Goal: Browse casually: Explore the website without a specific task or goal

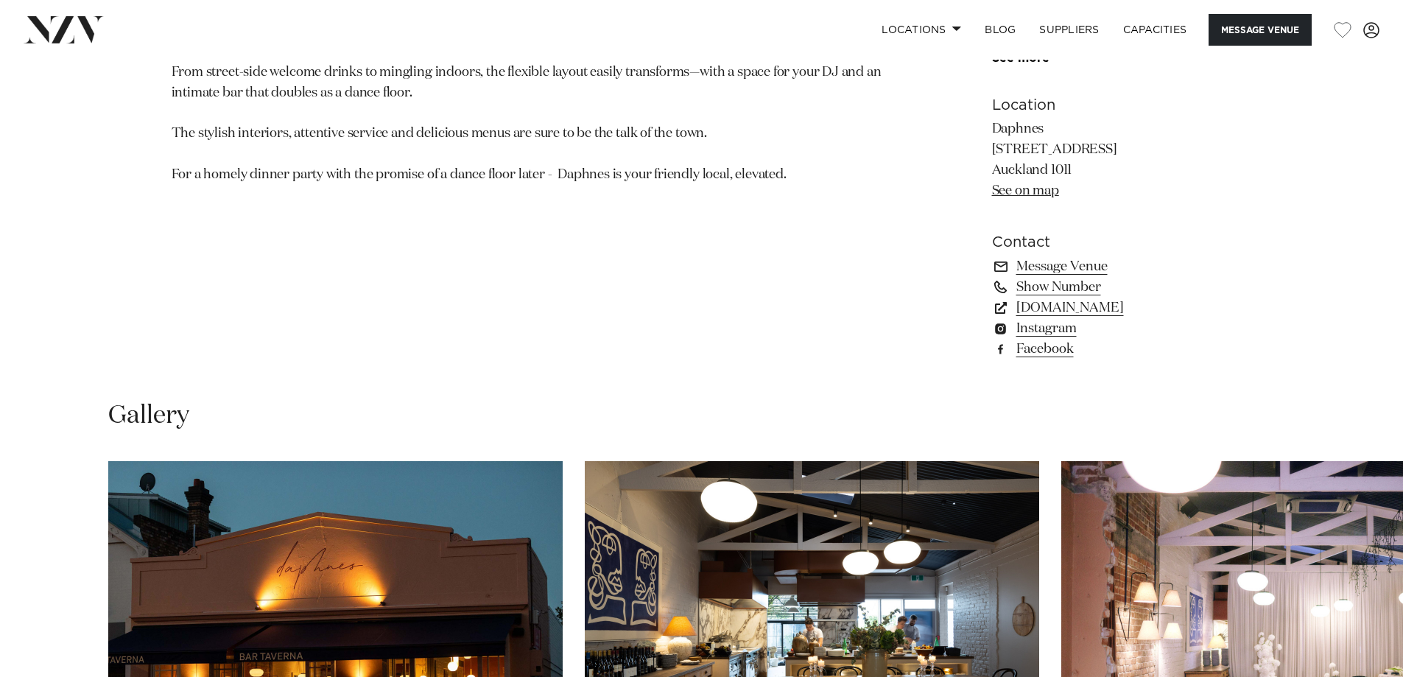
scroll to position [1399, 0]
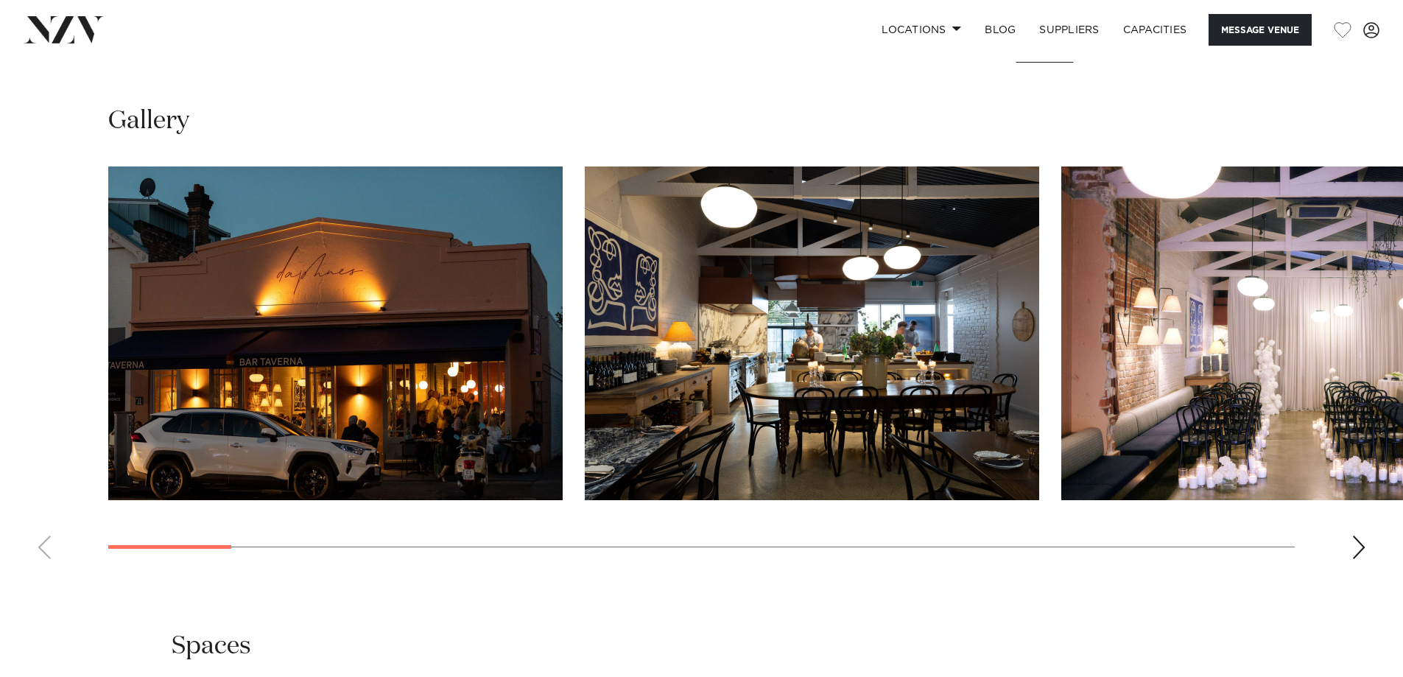
click at [1358, 559] on div "Next slide" at bounding box center [1358, 547] width 15 height 24
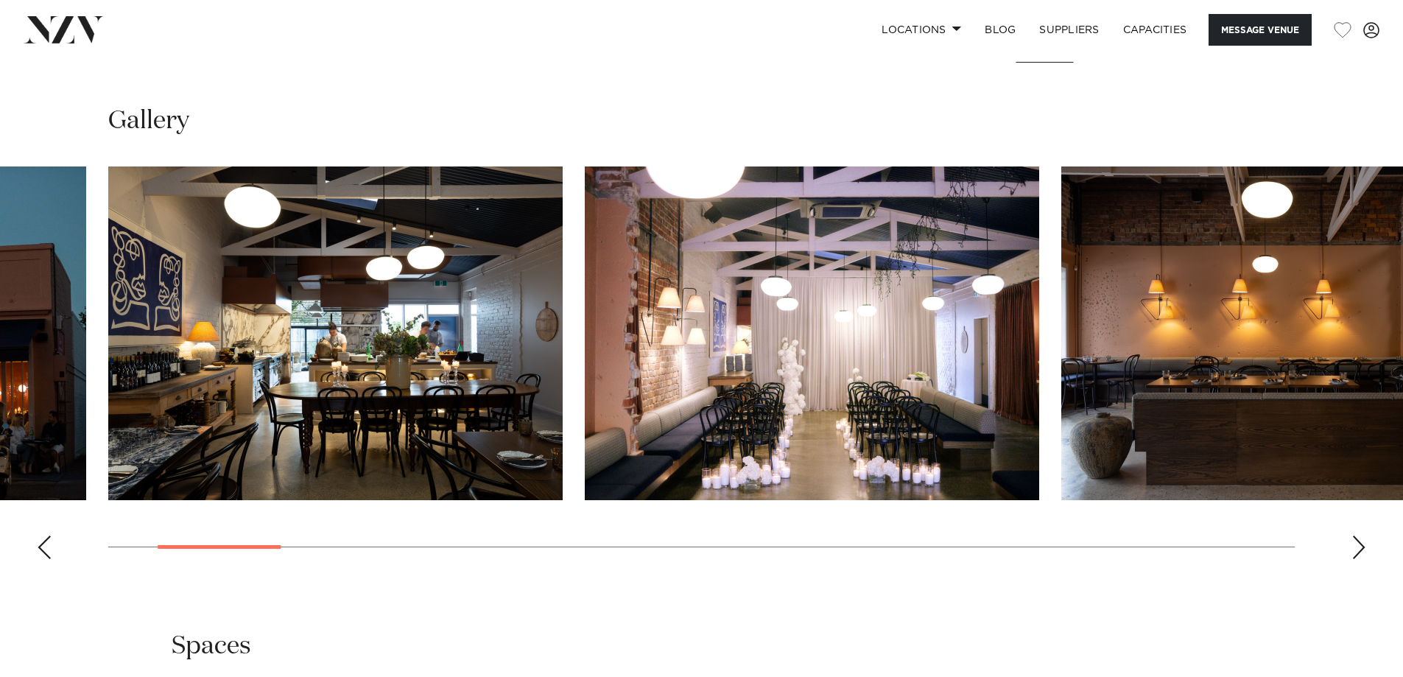
click at [1358, 559] on div "Next slide" at bounding box center [1358, 547] width 15 height 24
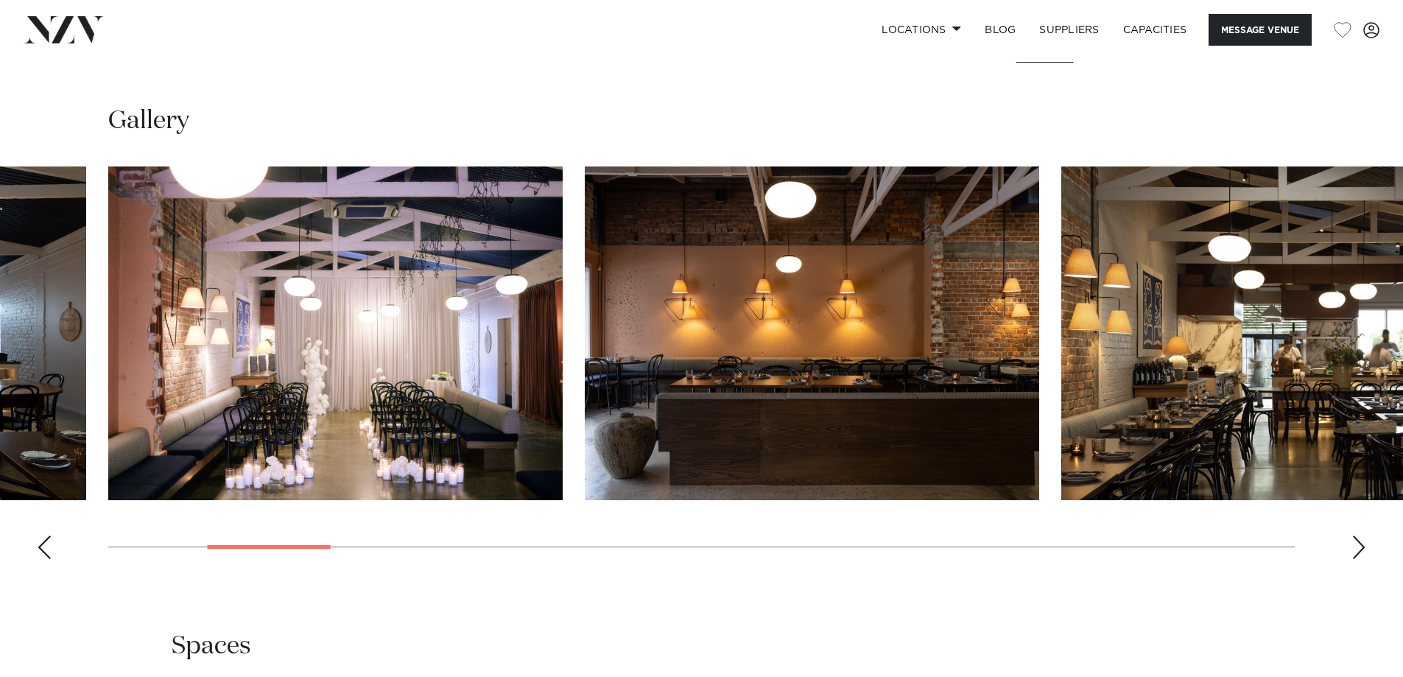
click at [1358, 559] on div "Next slide" at bounding box center [1358, 547] width 15 height 24
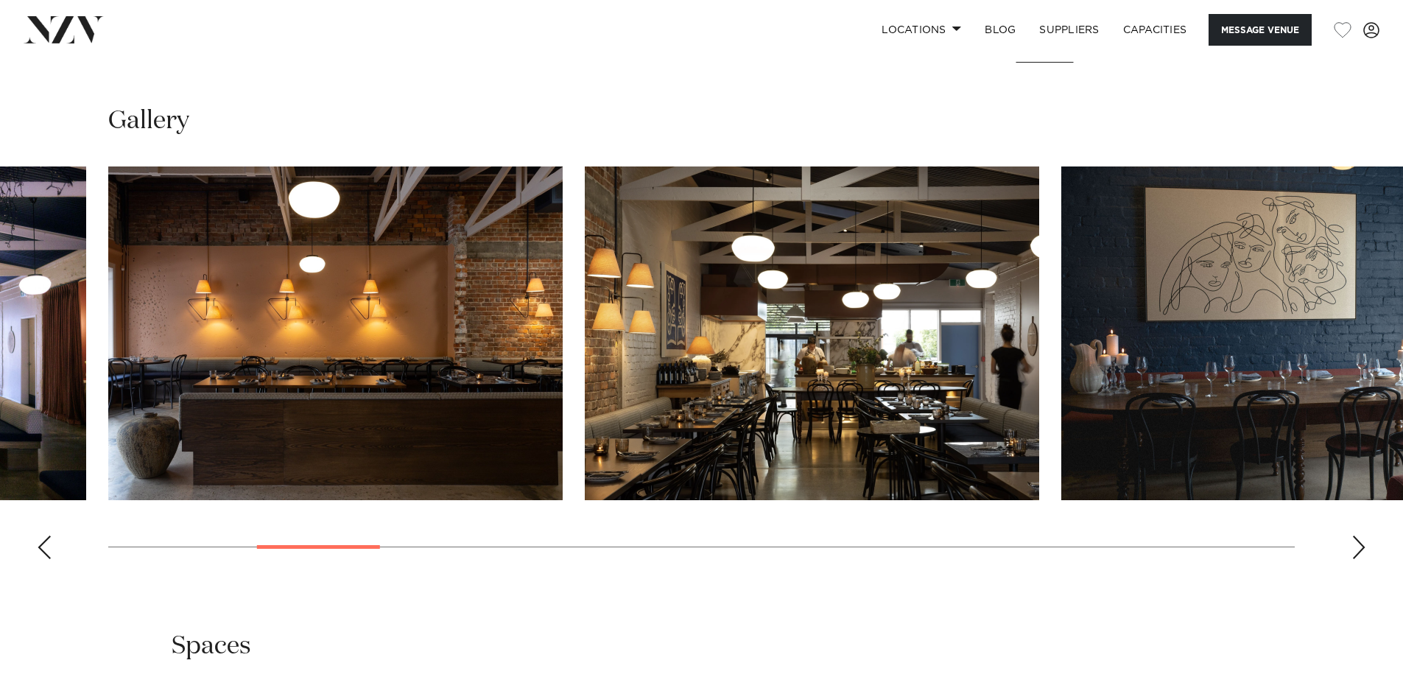
click at [1358, 559] on div "Next slide" at bounding box center [1358, 547] width 15 height 24
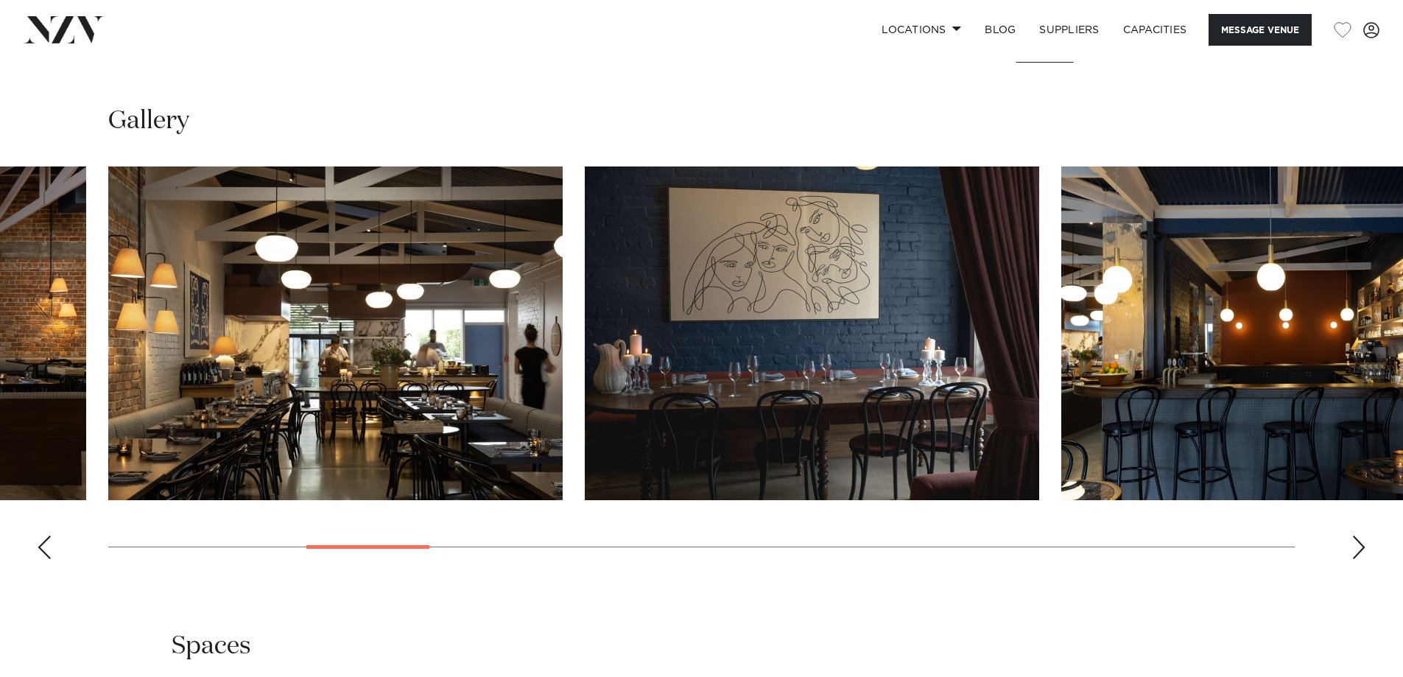
click at [1358, 559] on div "Next slide" at bounding box center [1358, 547] width 15 height 24
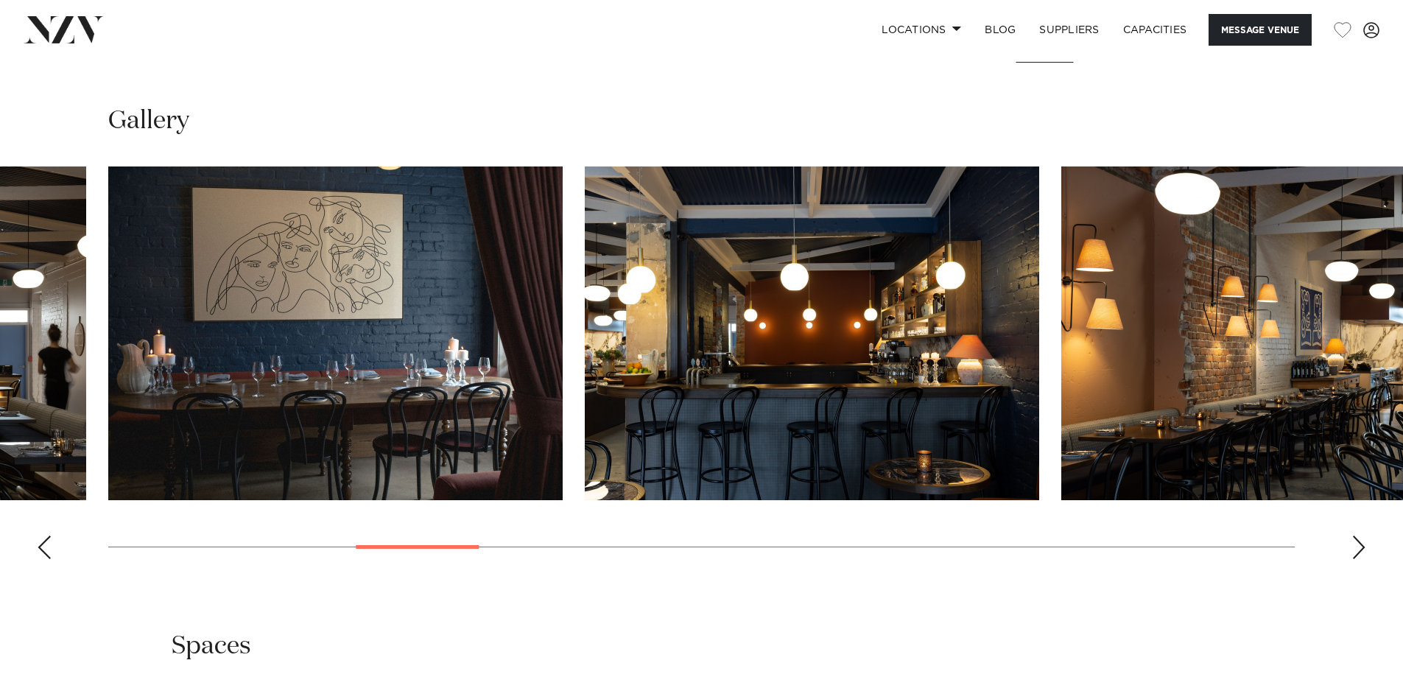
click at [1358, 559] on div "Next slide" at bounding box center [1358, 547] width 15 height 24
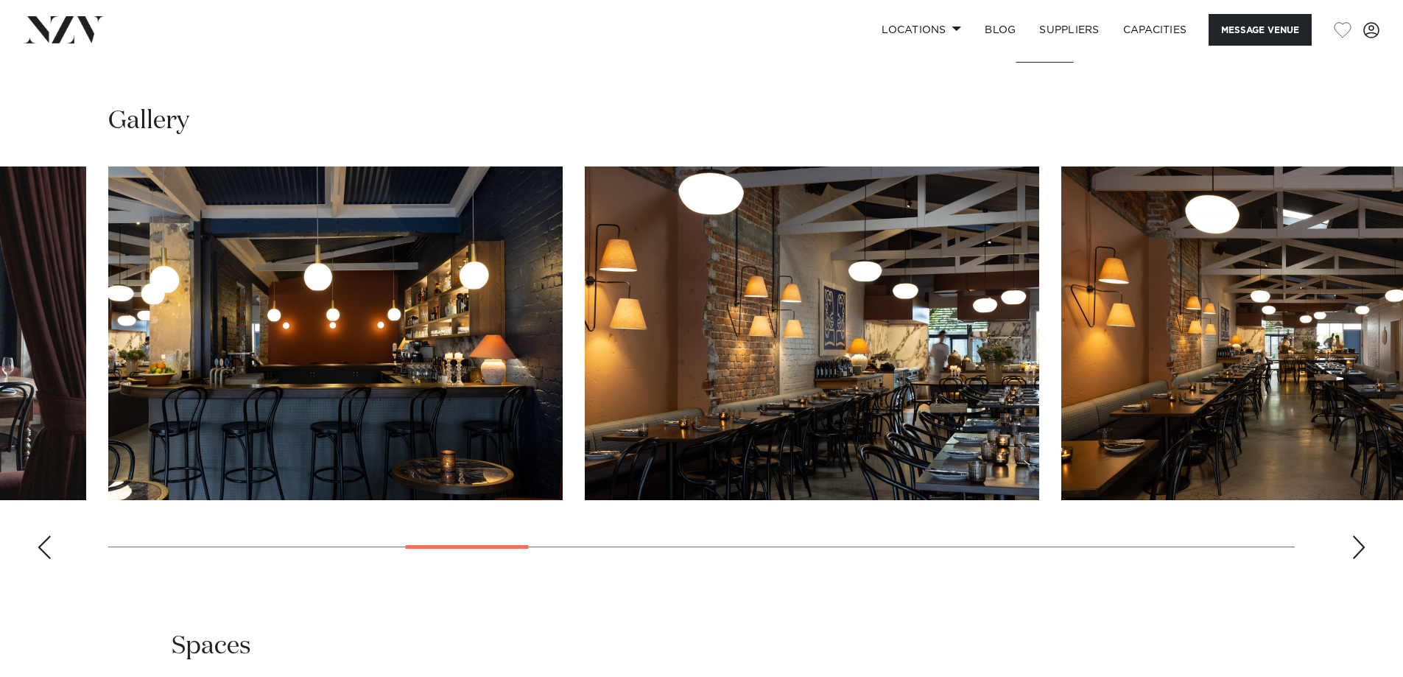
click at [1358, 559] on div "Next slide" at bounding box center [1358, 547] width 15 height 24
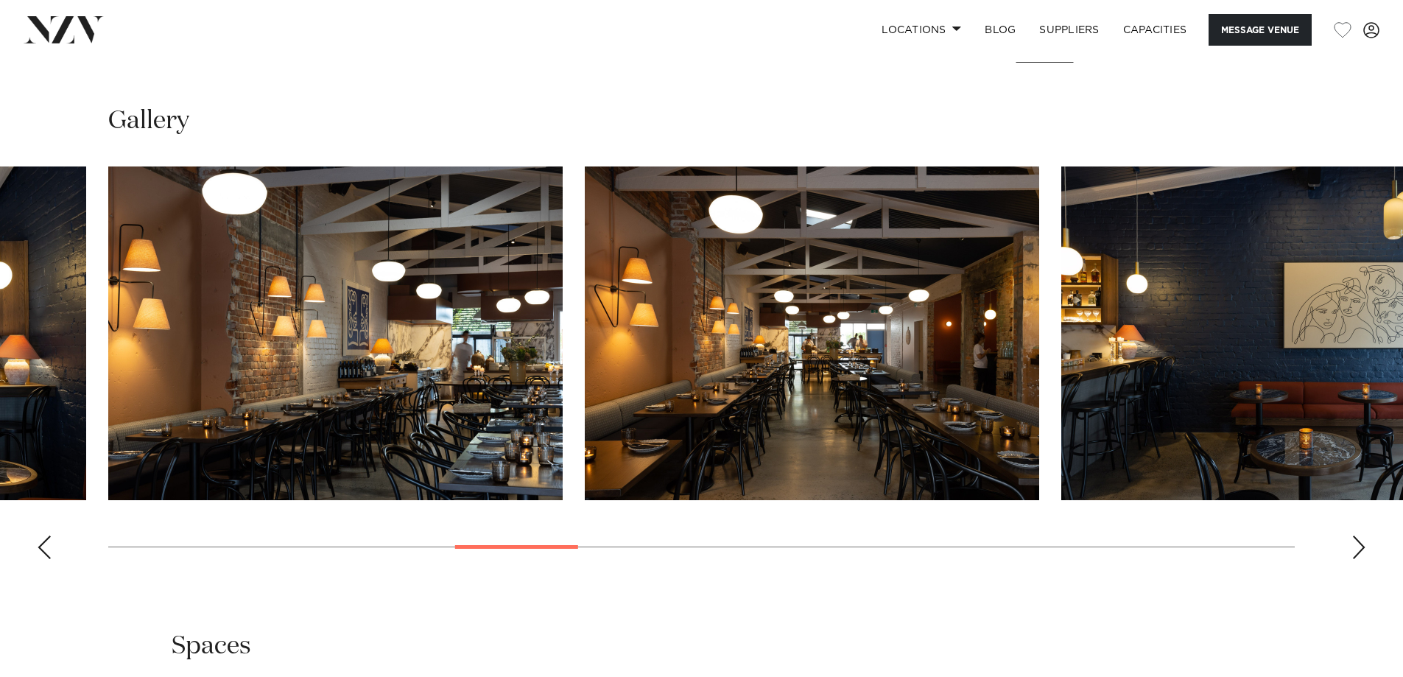
click at [1358, 559] on div "Next slide" at bounding box center [1358, 547] width 15 height 24
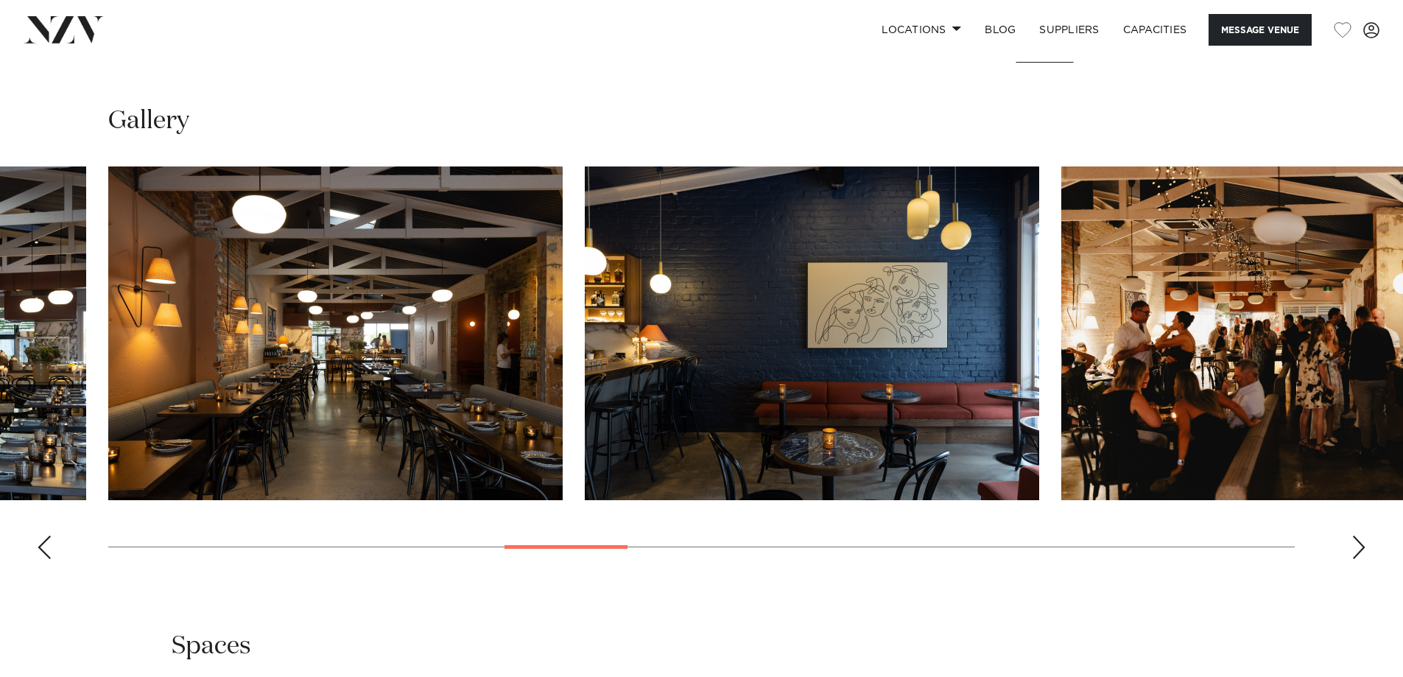
click at [1358, 559] on div "Next slide" at bounding box center [1358, 547] width 15 height 24
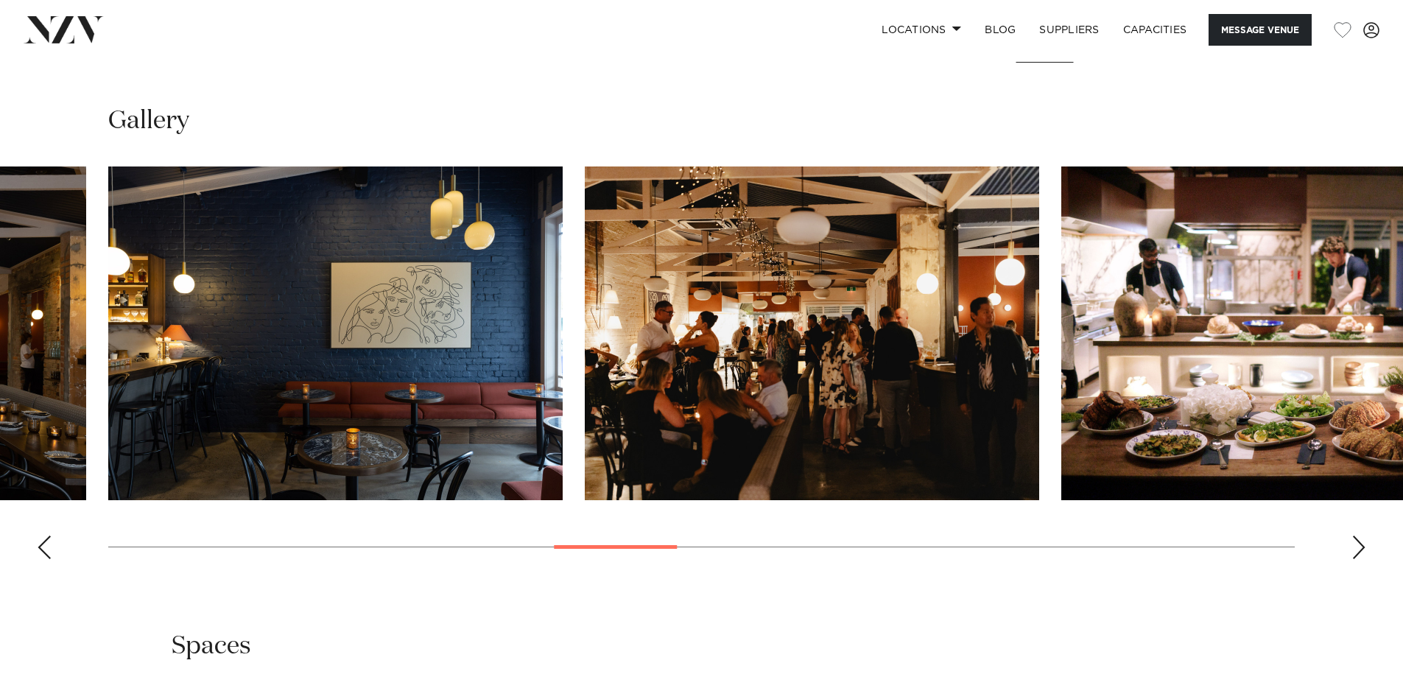
click at [1358, 559] on div "Next slide" at bounding box center [1358, 547] width 15 height 24
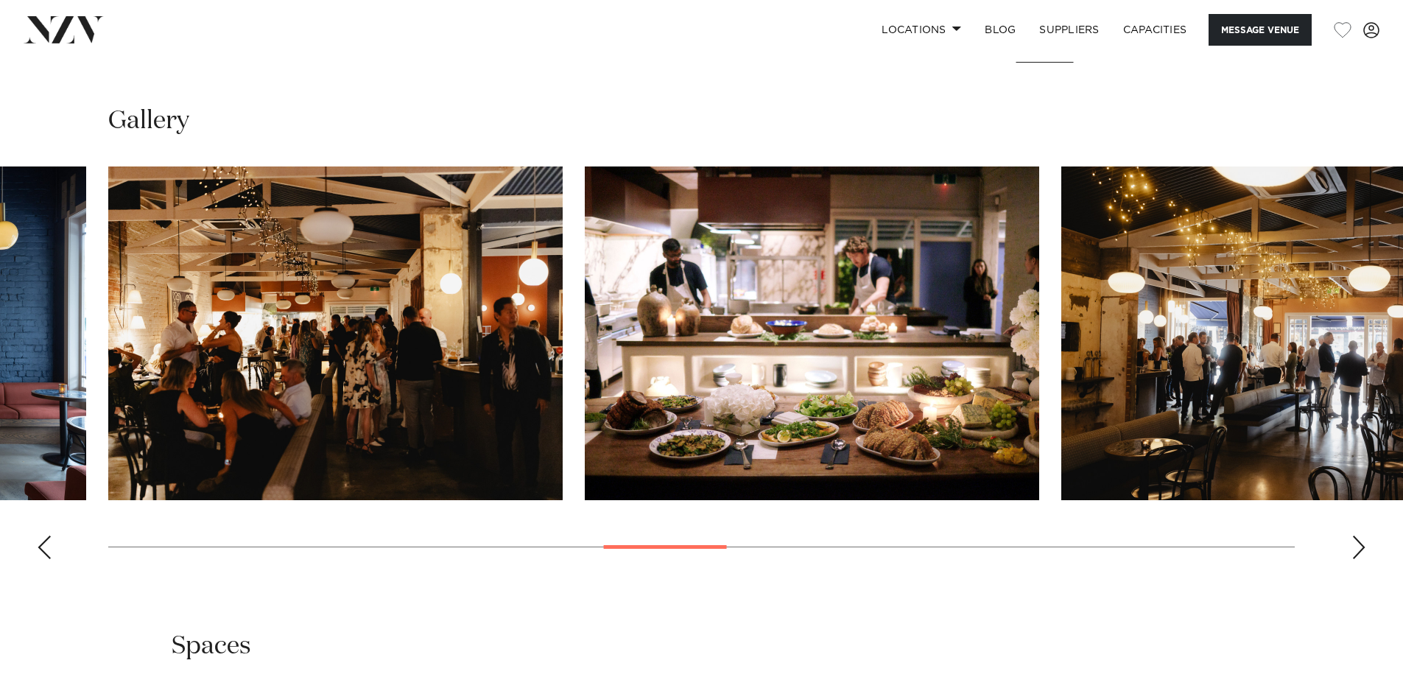
click at [1358, 559] on div "Next slide" at bounding box center [1358, 547] width 15 height 24
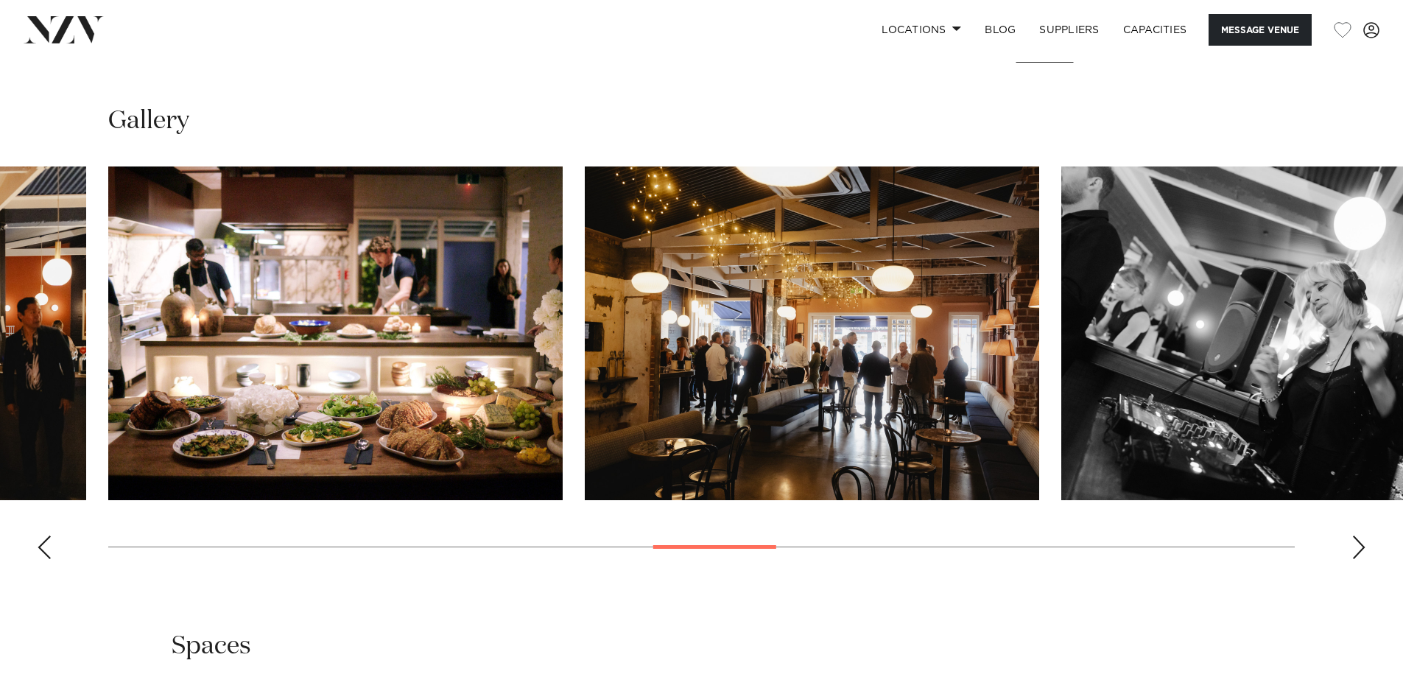
click at [1358, 559] on div "Next slide" at bounding box center [1358, 547] width 15 height 24
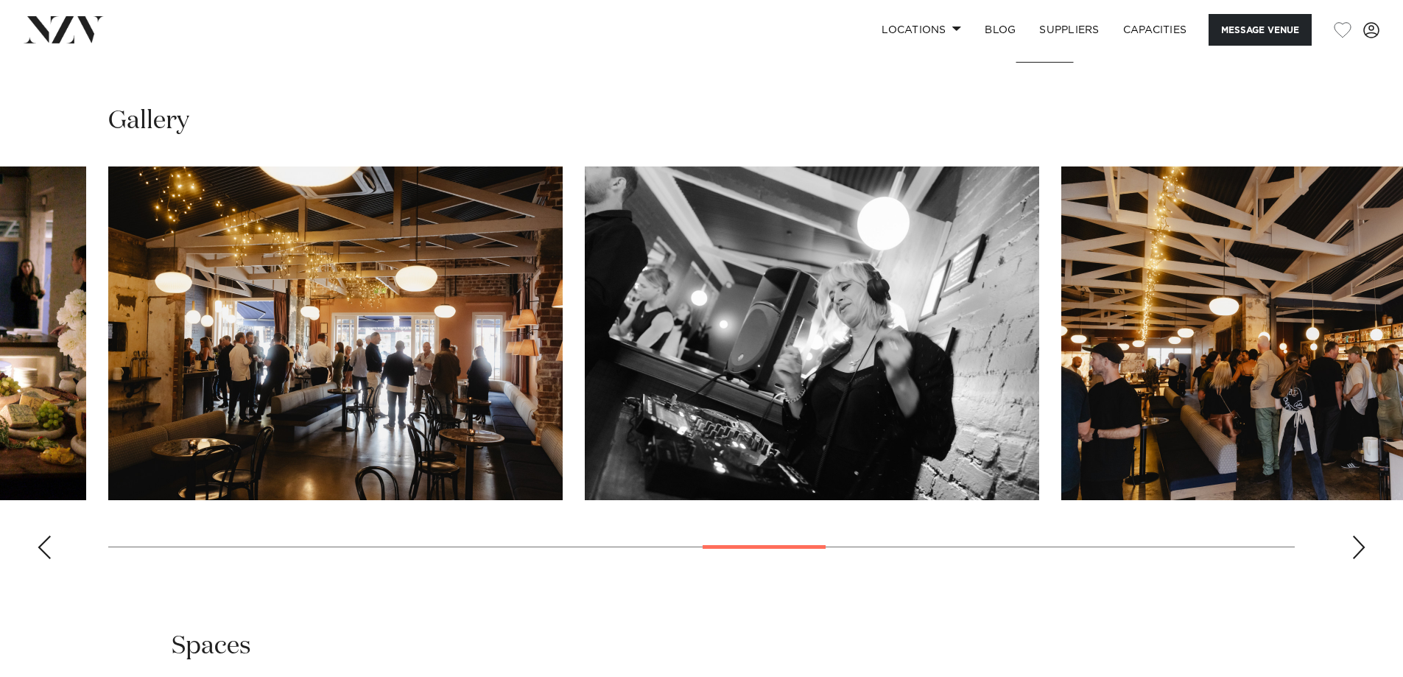
click at [1358, 559] on div "Next slide" at bounding box center [1358, 547] width 15 height 24
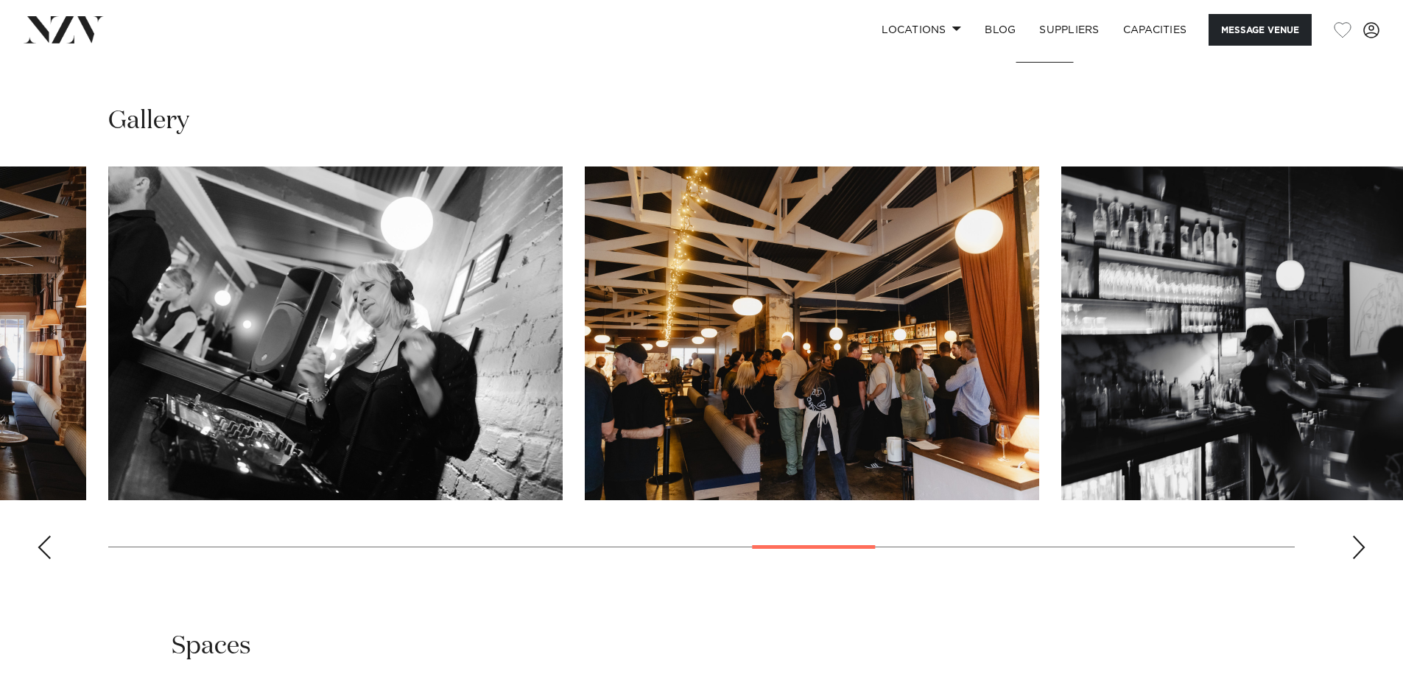
click at [1358, 559] on div "Next slide" at bounding box center [1358, 547] width 15 height 24
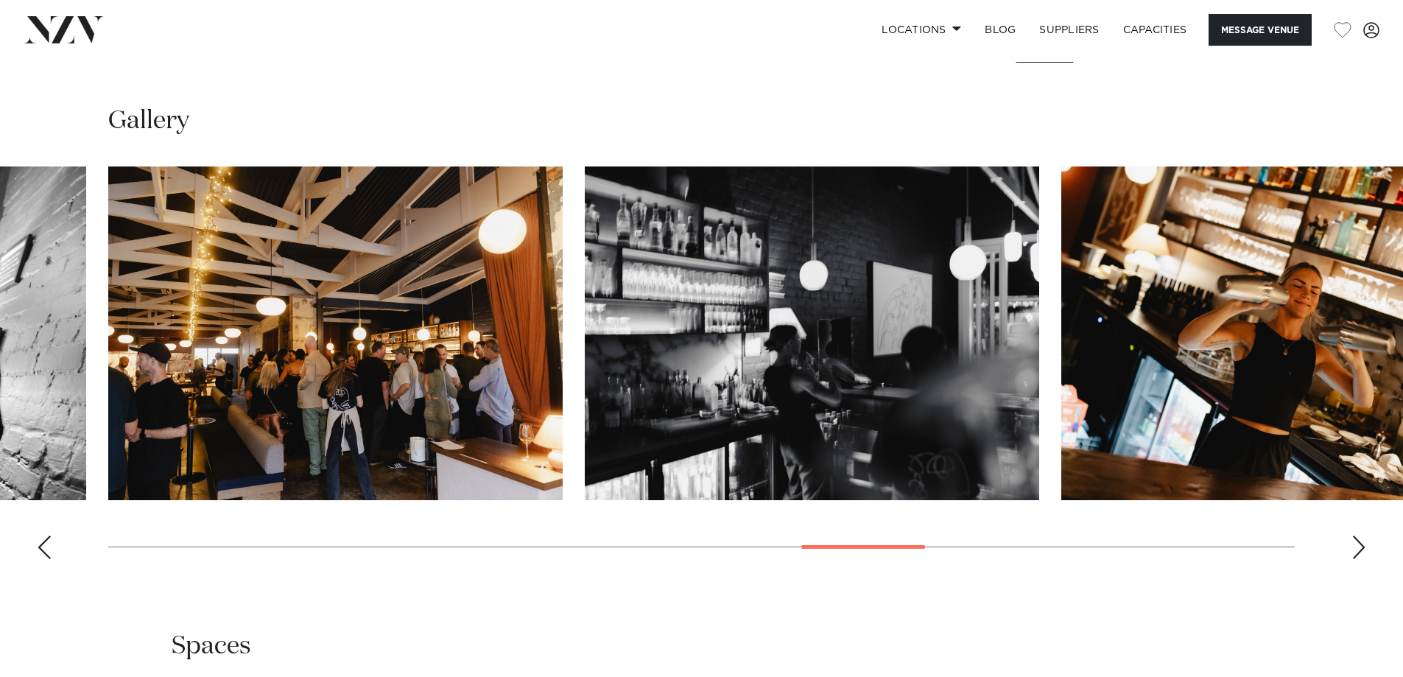
click at [1355, 559] on div "Next slide" at bounding box center [1358, 547] width 15 height 24
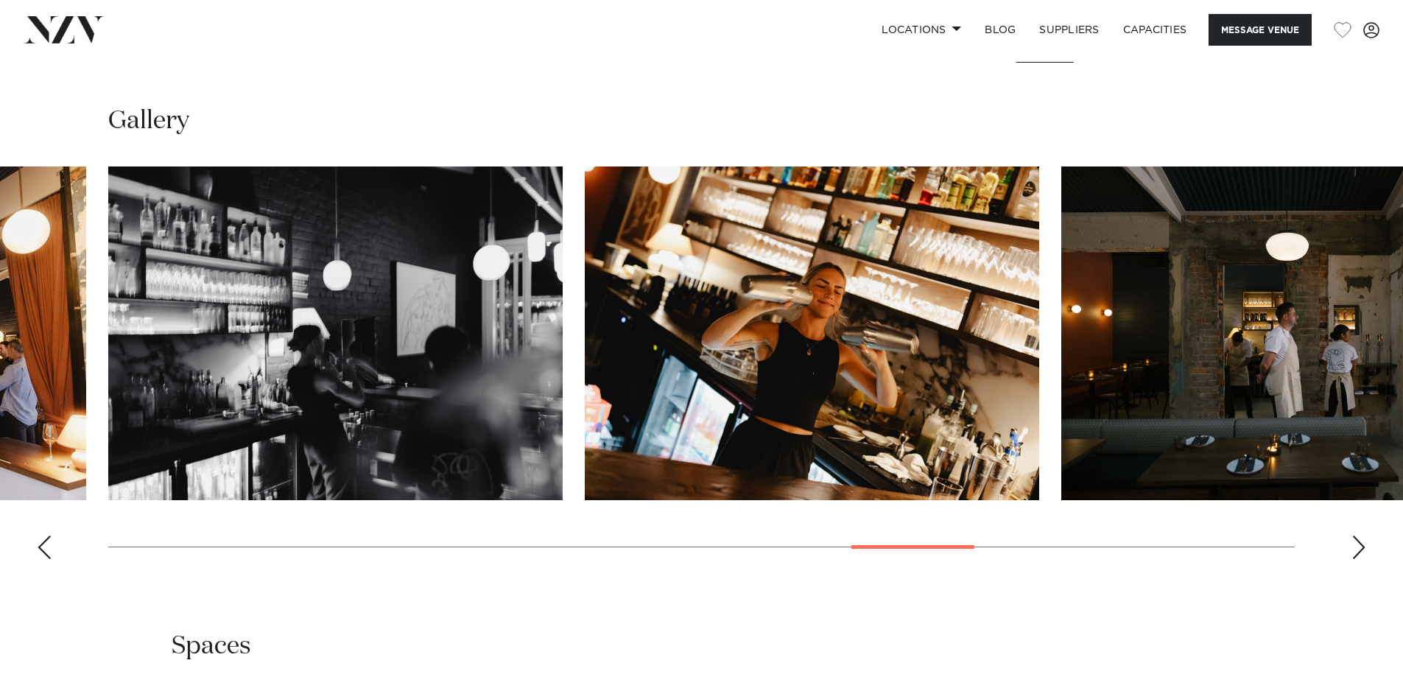
click at [1355, 559] on div "Next slide" at bounding box center [1358, 547] width 15 height 24
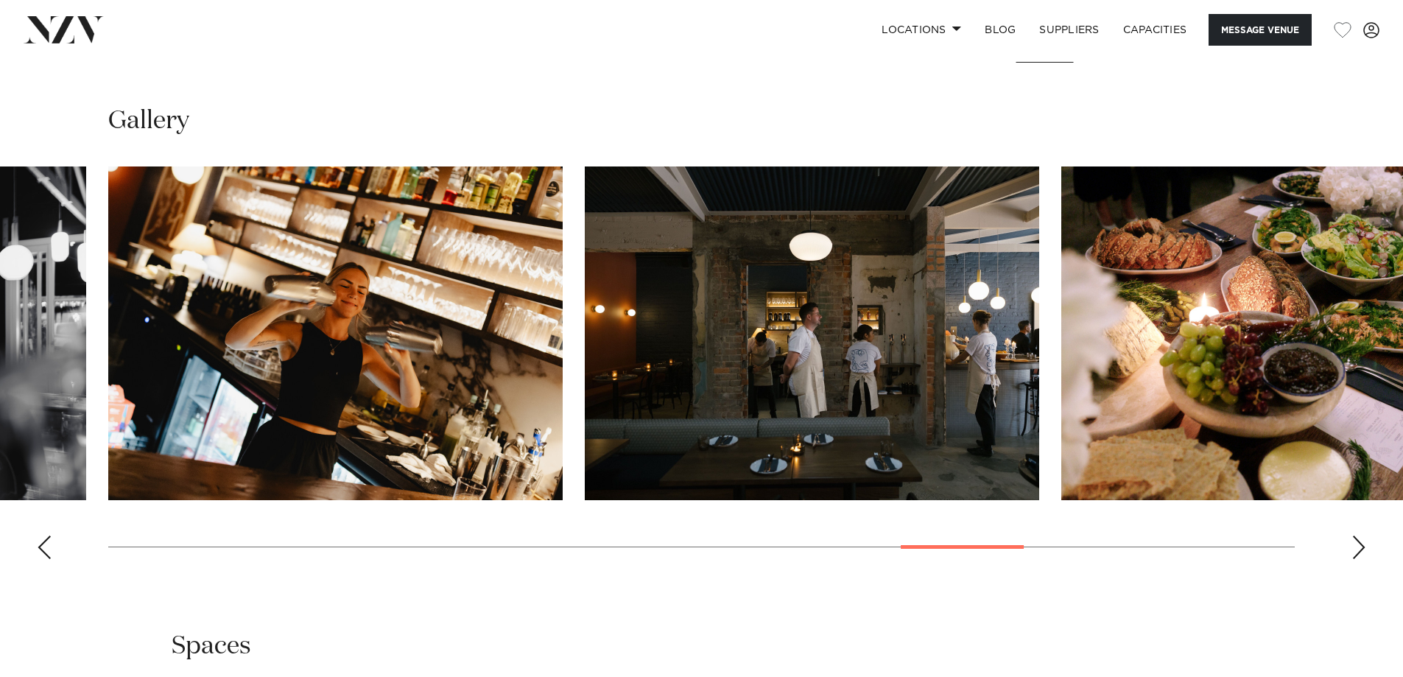
click at [1355, 559] on div "Next slide" at bounding box center [1358, 547] width 15 height 24
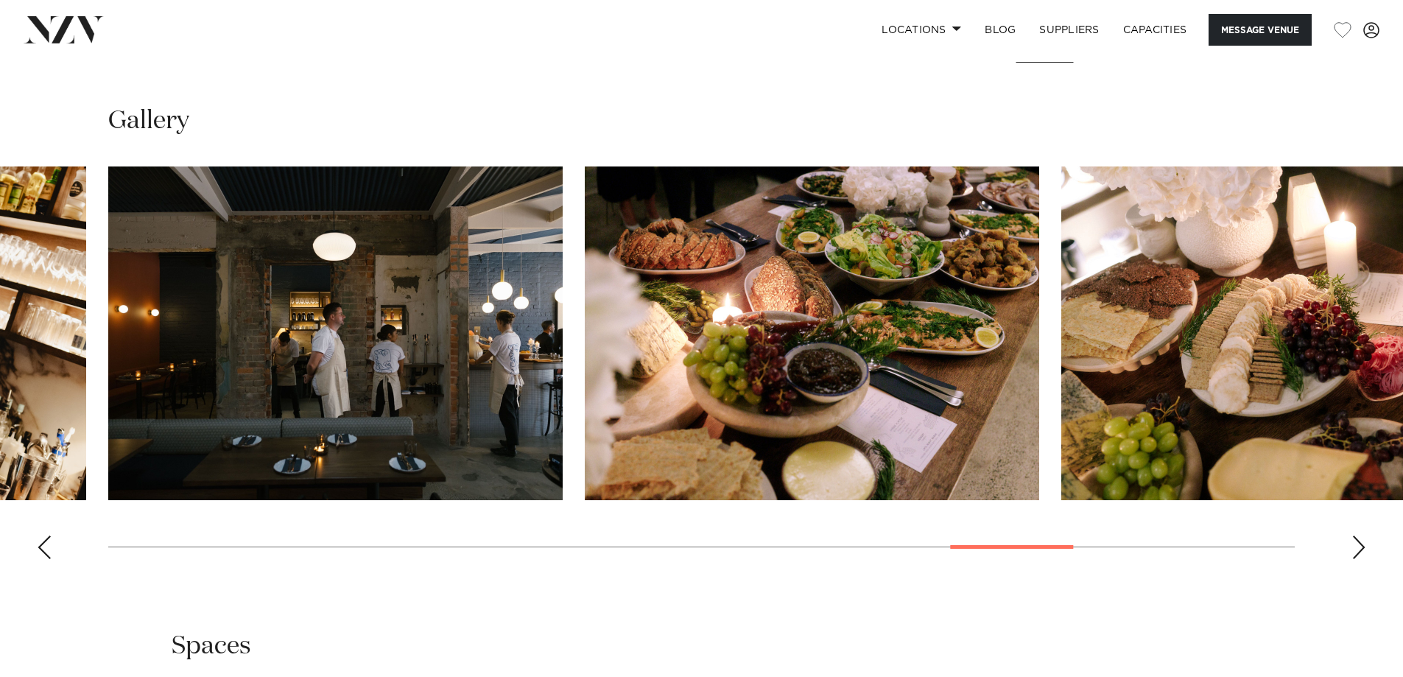
click at [1355, 559] on div "Next slide" at bounding box center [1358, 547] width 15 height 24
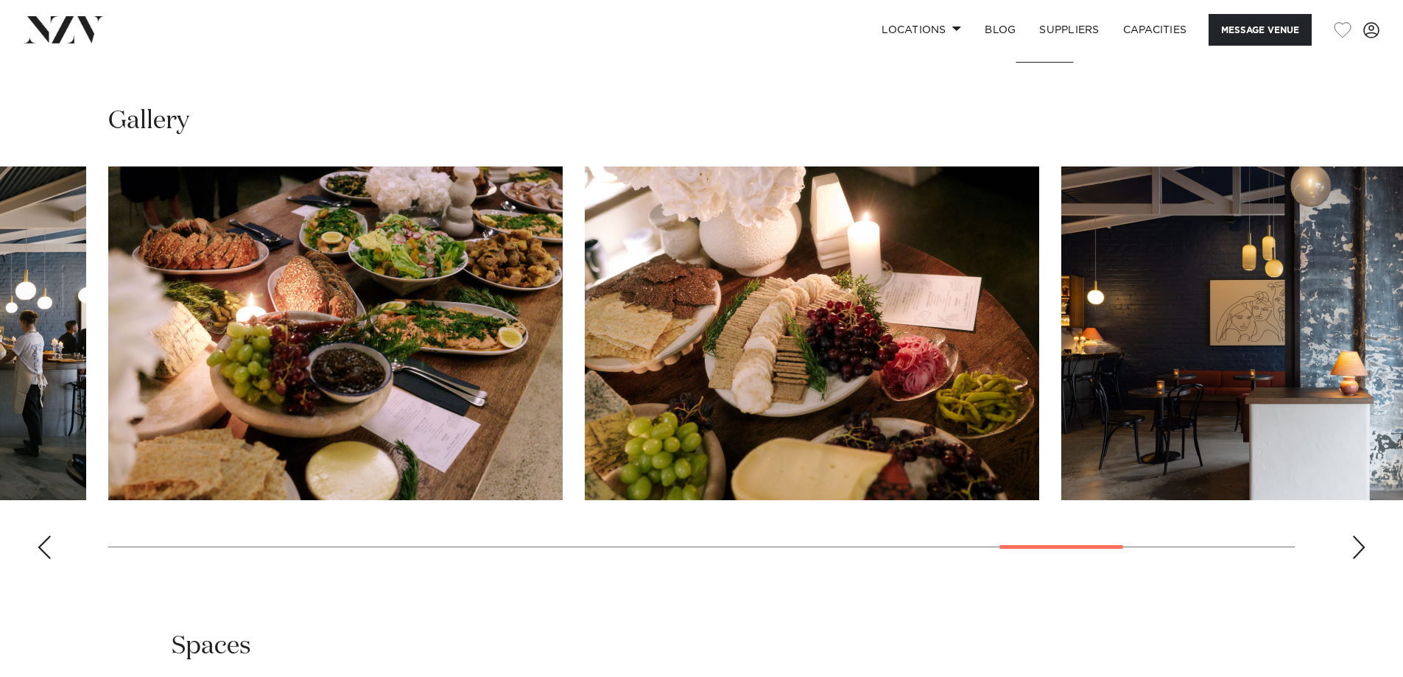
click at [1355, 559] on div "Next slide" at bounding box center [1358, 547] width 15 height 24
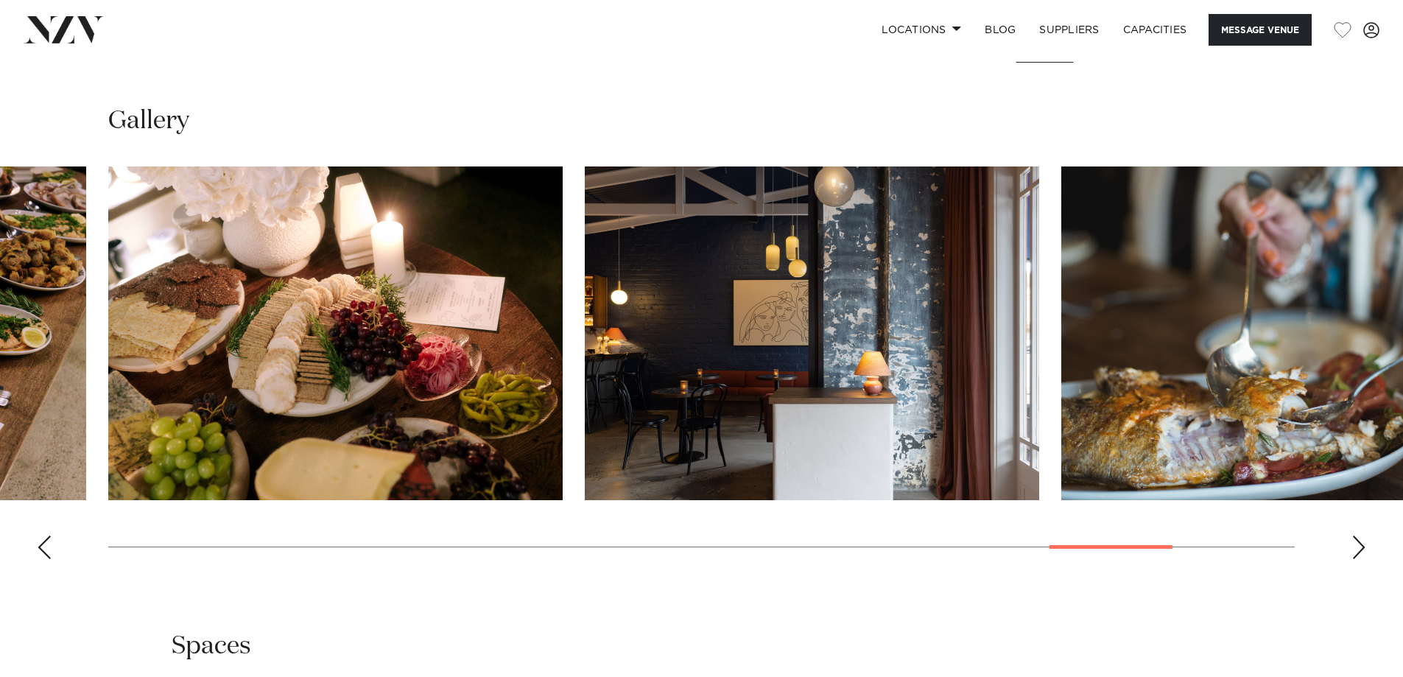
click at [1355, 559] on div "Next slide" at bounding box center [1358, 547] width 15 height 24
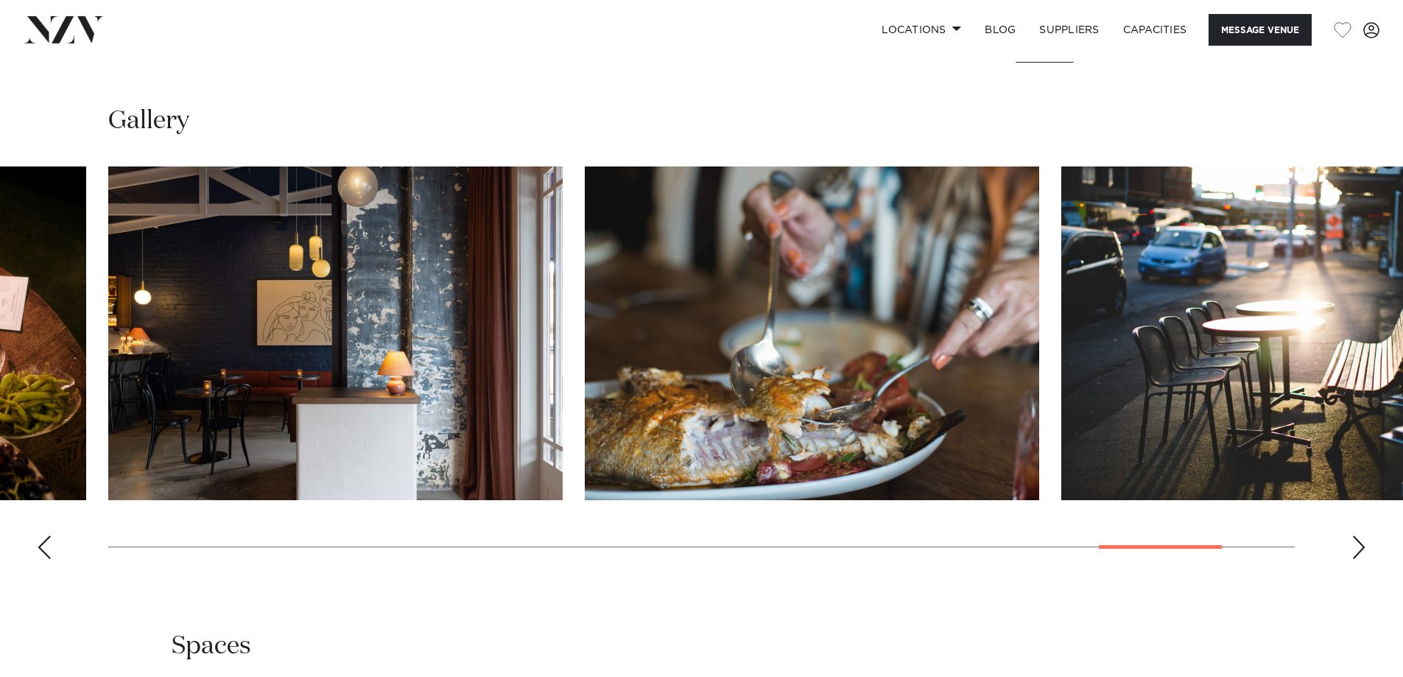
click at [1355, 559] on div "Next slide" at bounding box center [1358, 547] width 15 height 24
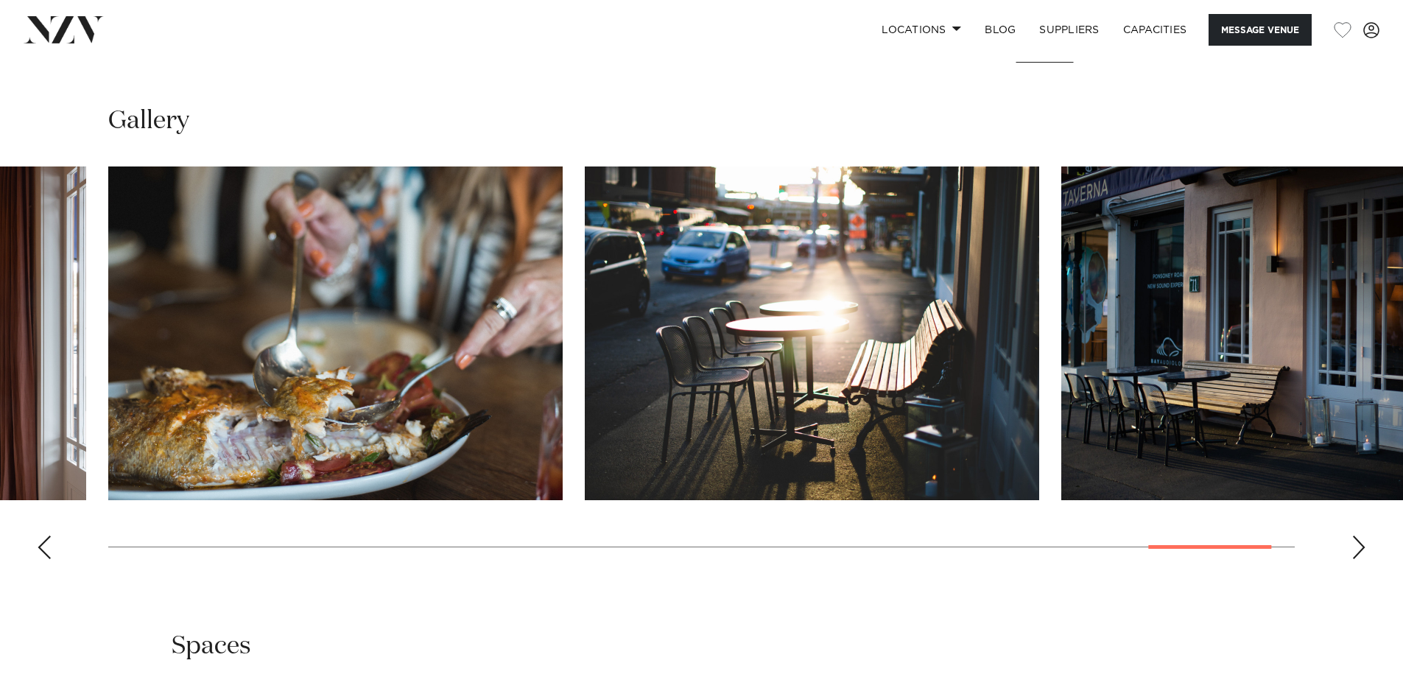
click at [1355, 559] on div "Next slide" at bounding box center [1358, 547] width 15 height 24
